Goal: Task Accomplishment & Management: Manage account settings

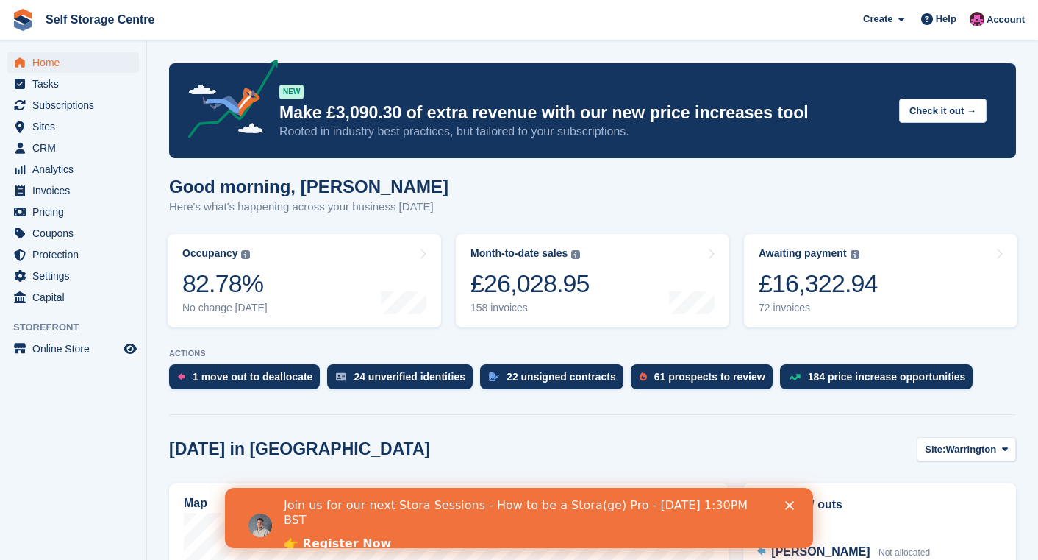
click at [363, 536] on link "👉 Register Now" at bounding box center [337, 544] width 107 height 16
click at [76, 103] on span "Subscriptions" at bounding box center [76, 105] width 88 height 21
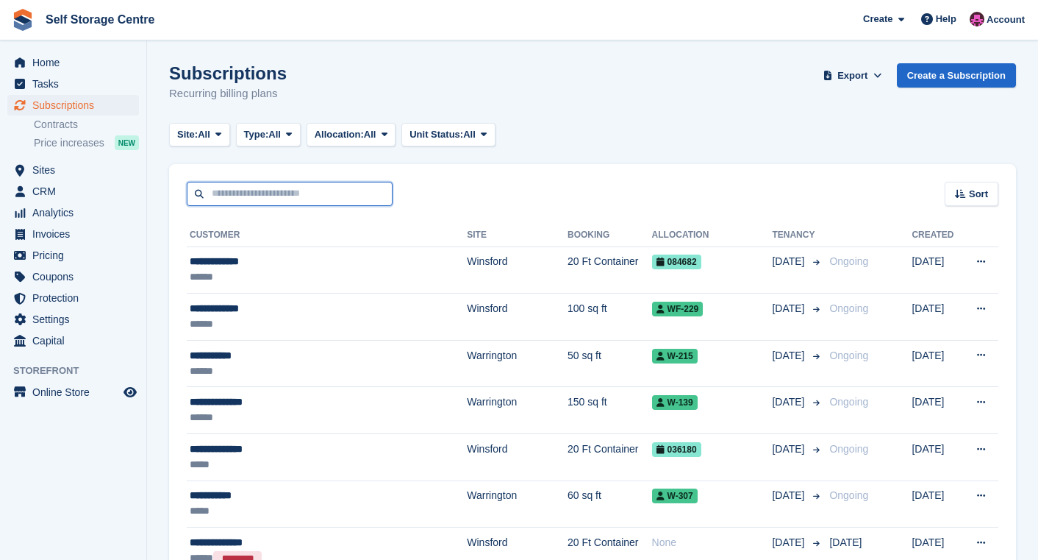
click at [335, 197] on input "text" at bounding box center [290, 194] width 206 height 24
type input "********"
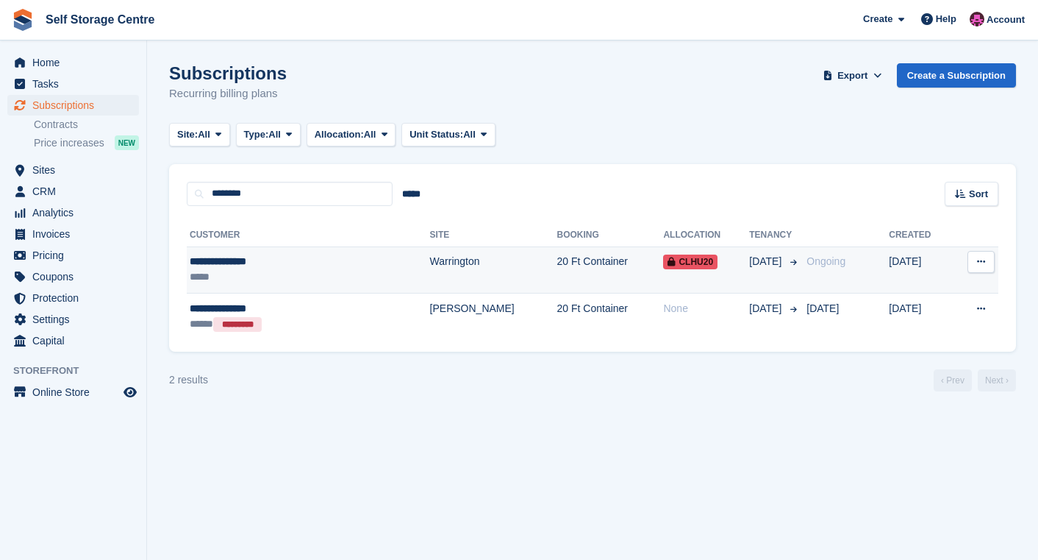
click at [430, 271] on td "Warrington" at bounding box center [493, 269] width 127 height 47
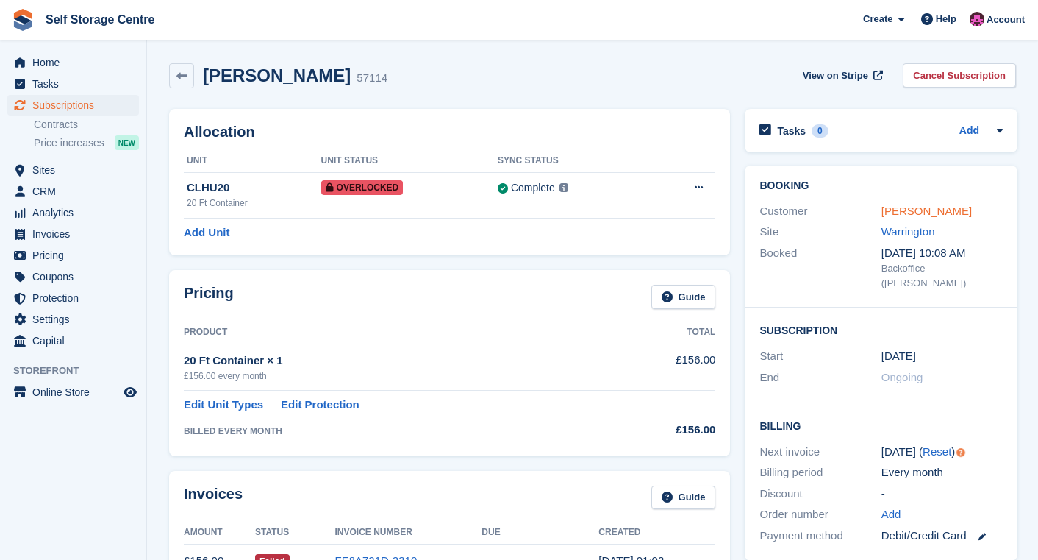
click at [919, 216] on link "Malvin Chiwanga" at bounding box center [927, 210] width 90 height 12
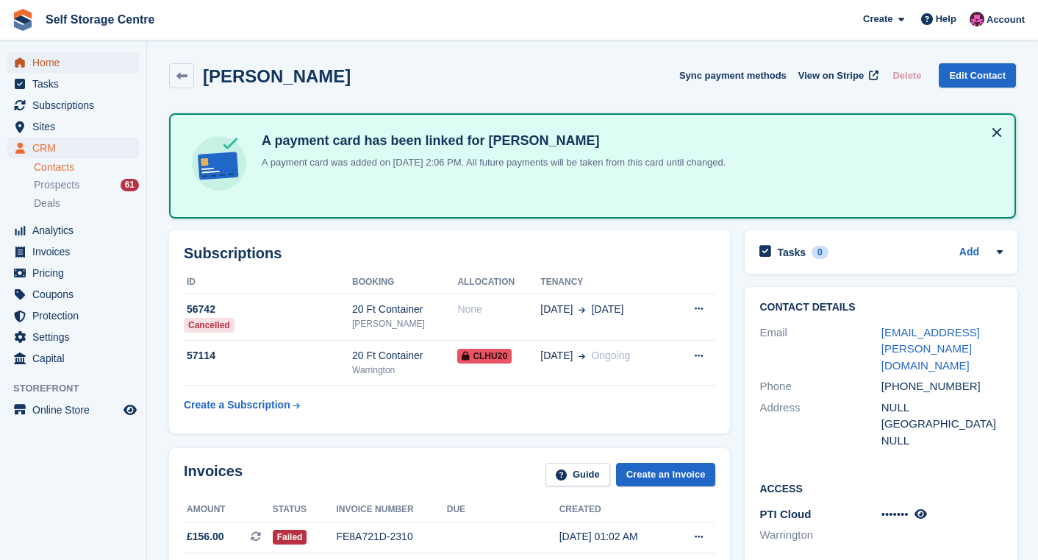
click at [54, 68] on span "Home" at bounding box center [76, 62] width 88 height 21
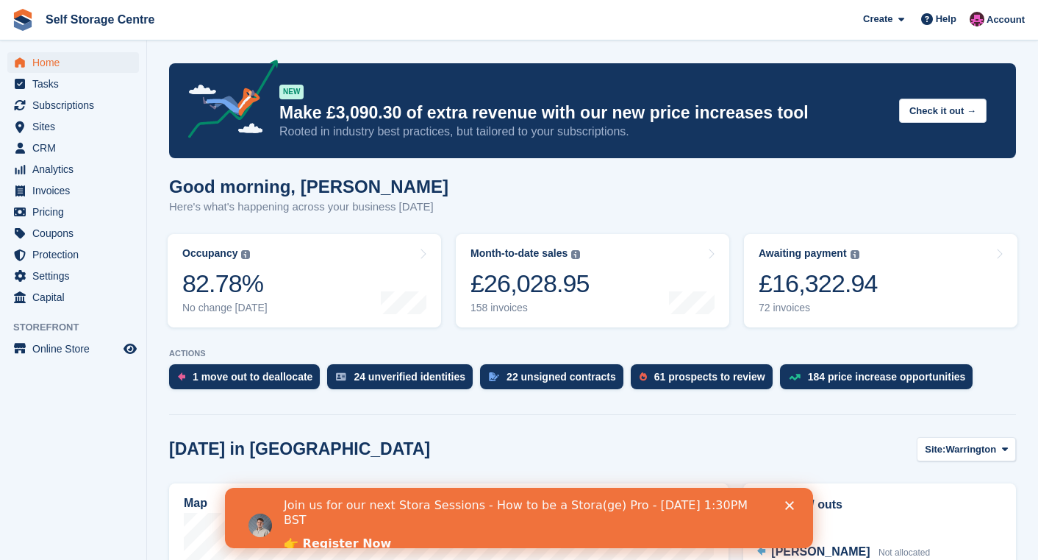
click at [788, 499] on div "Join us for our next Stora Sessions - How to be a Stora(ge) Pro - [DATE] 1:30PM…" at bounding box center [537, 524] width 506 height 63
click at [790, 502] on icon "Close" at bounding box center [789, 505] width 9 height 9
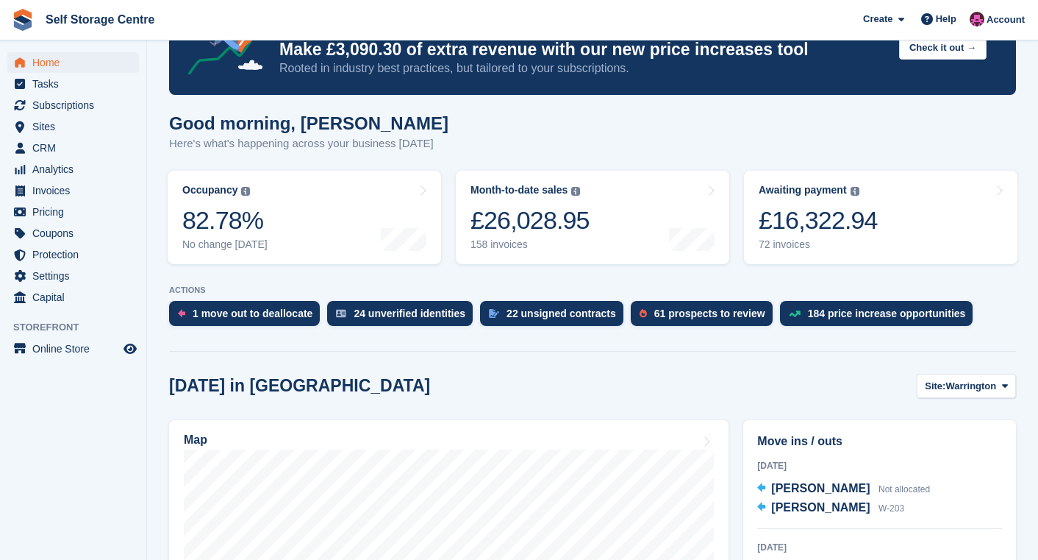
scroll to position [49, 0]
